Goal: Task Accomplishment & Management: Use online tool/utility

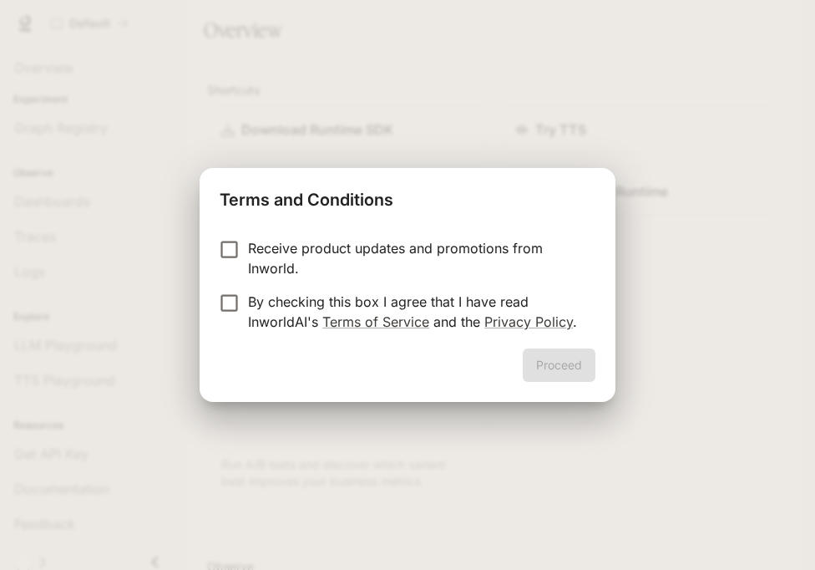
click at [407, 309] on p "By checking this box I agree that I have read InworldAI's Terms of Service and …" at bounding box center [415, 312] width 334 height 40
click at [581, 374] on button "Proceed" at bounding box center [559, 364] width 73 height 33
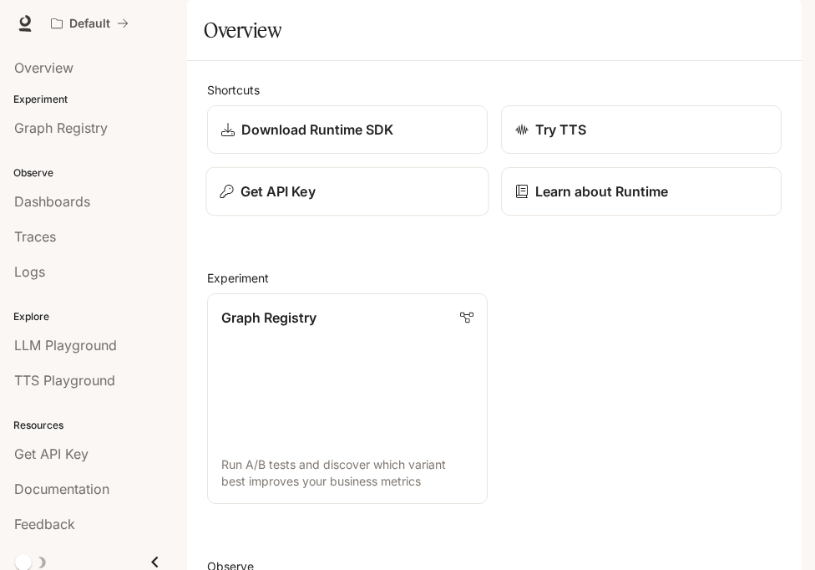
click at [403, 201] on div "Get API Key" at bounding box center [347, 191] width 255 height 20
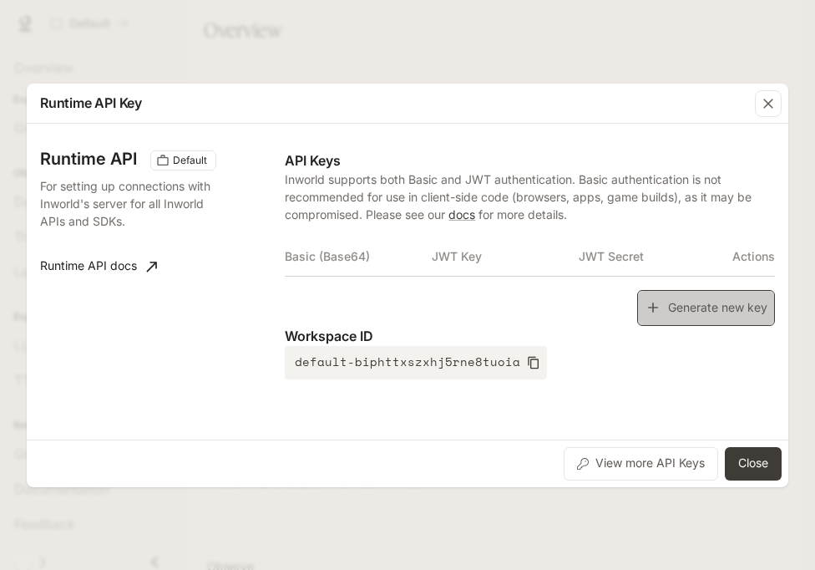
click at [665, 311] on button "Generate new key" at bounding box center [706, 308] width 138 height 36
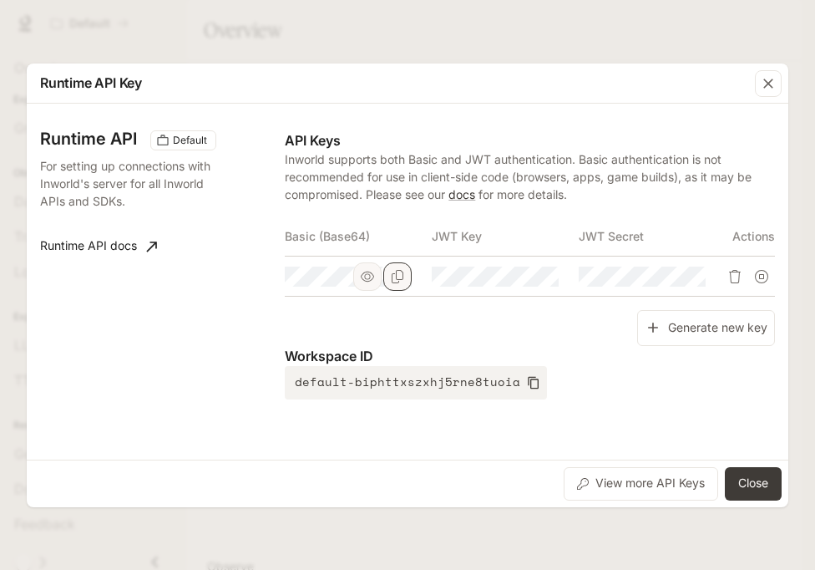
click at [404, 276] on button "Copy Basic (Base64)" at bounding box center [397, 276] width 28 height 28
click at [745, 479] on button "Close" at bounding box center [753, 483] width 57 height 33
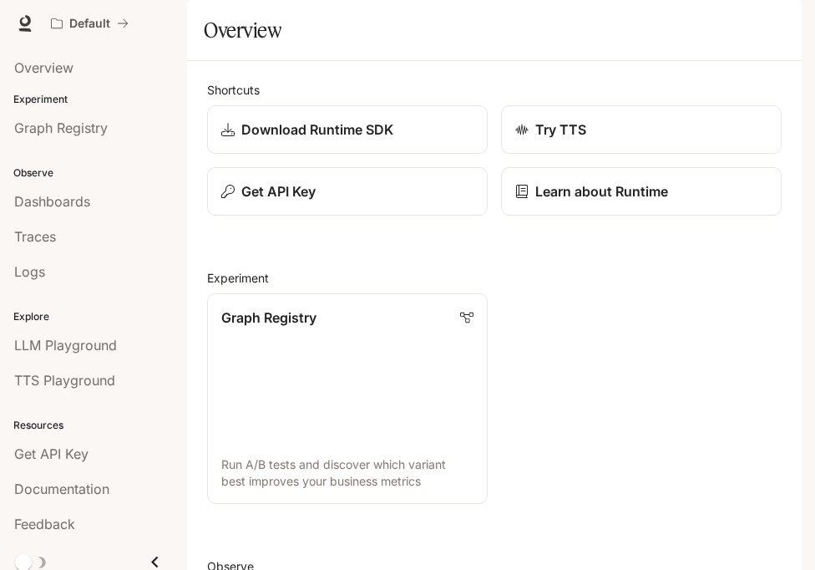
click at [774, 25] on icon "button" at bounding box center [778, 23] width 13 height 13
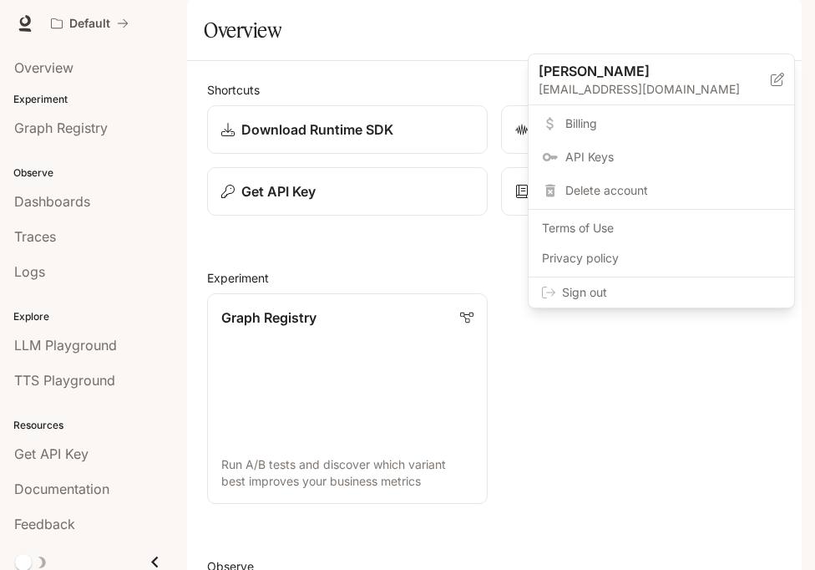
click at [725, 287] on span "Sign out" at bounding box center [671, 292] width 219 height 17
